Goal: Information Seeking & Learning: Learn about a topic

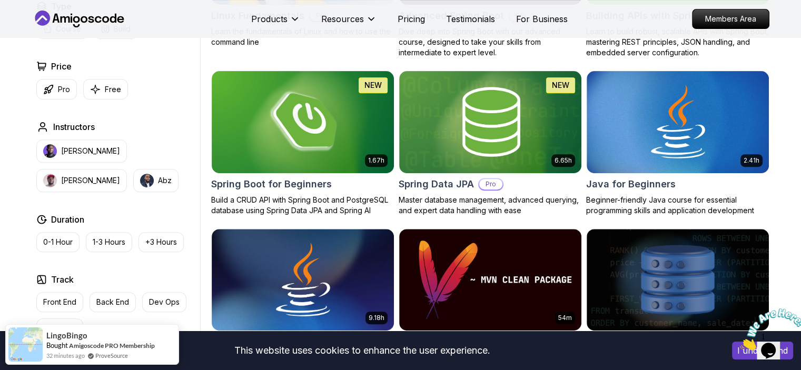
scroll to position [429, 0]
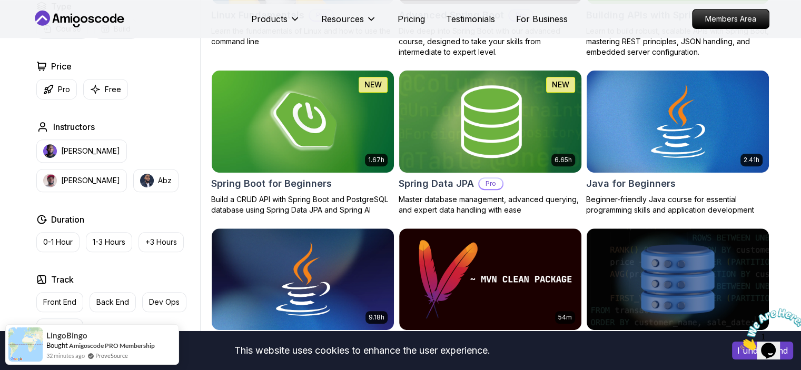
click at [542, 117] on img at bounding box center [490, 121] width 191 height 107
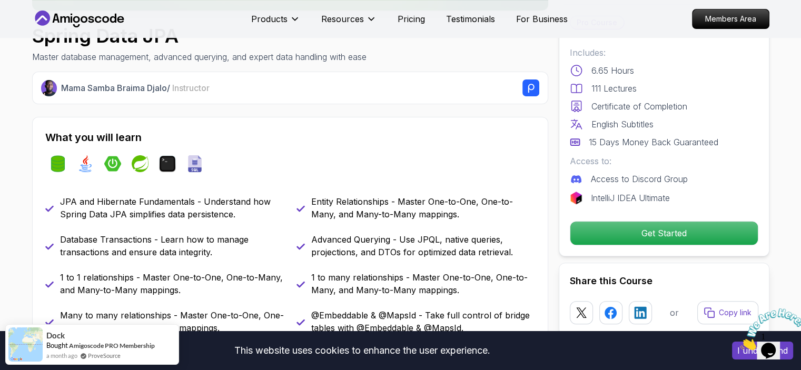
scroll to position [344, 0]
click at [740, 343] on icon "Close" at bounding box center [740, 347] width 0 height 9
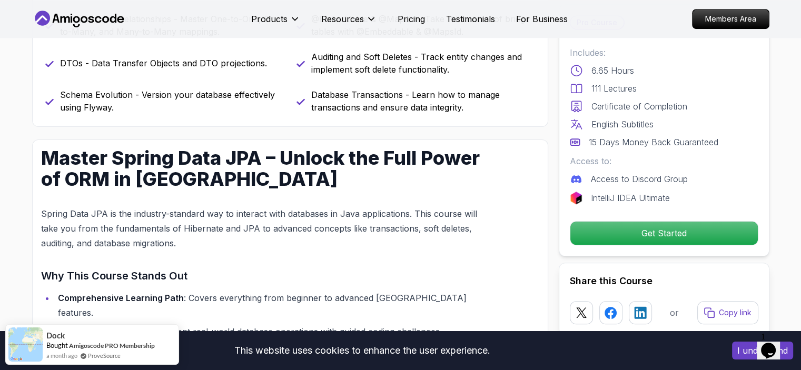
scroll to position [641, 0]
